Goal: Find specific page/section: Find specific page/section

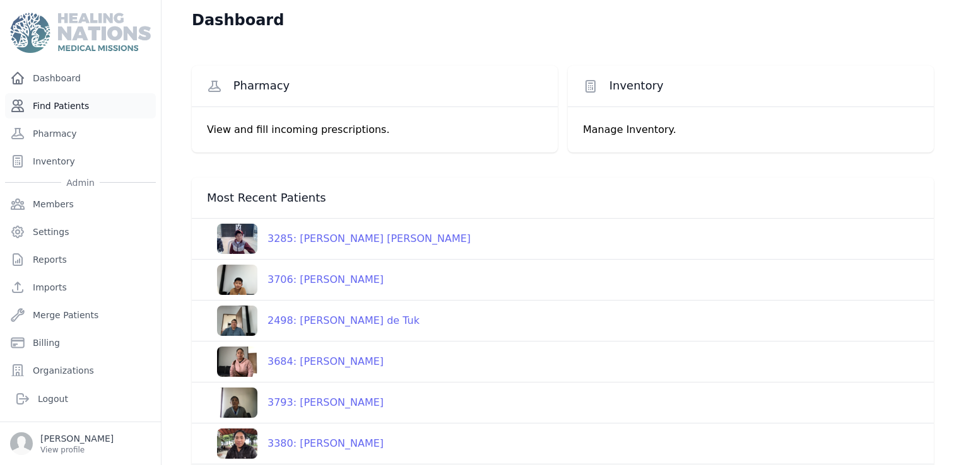
click at [47, 98] on link "Find Patients" at bounding box center [80, 105] width 151 height 25
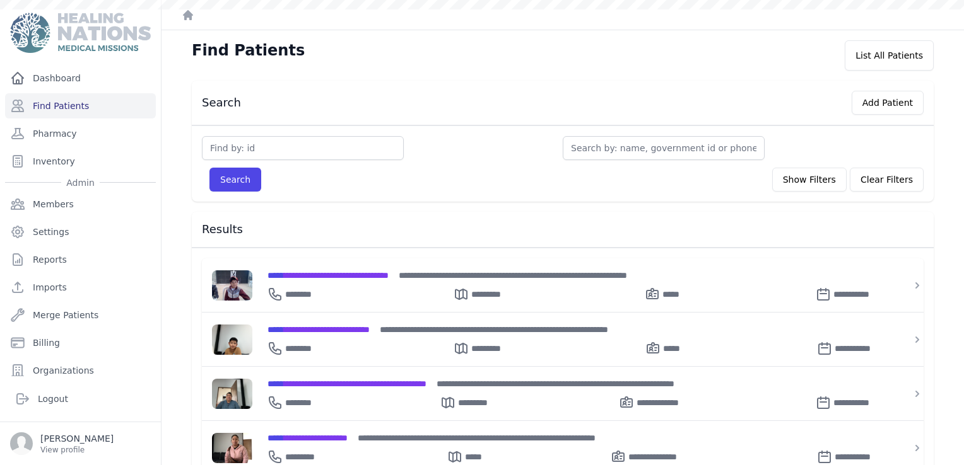
click at [230, 153] on input "text" at bounding box center [303, 148] width 202 height 24
type input "265"
click at [209, 168] on button "Search" at bounding box center [235, 180] width 52 height 24
